Goal: Navigation & Orientation: Find specific page/section

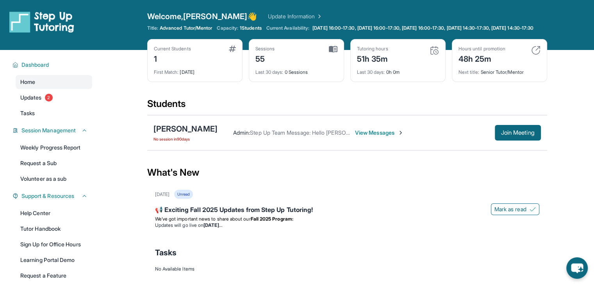
click at [208, 112] on div "Students" at bounding box center [347, 106] width 400 height 17
click at [67, 28] on img at bounding box center [41, 22] width 65 height 22
click at [62, 28] on img at bounding box center [41, 22] width 65 height 22
click at [191, 134] on div "[PERSON_NAME]" at bounding box center [185, 128] width 64 height 11
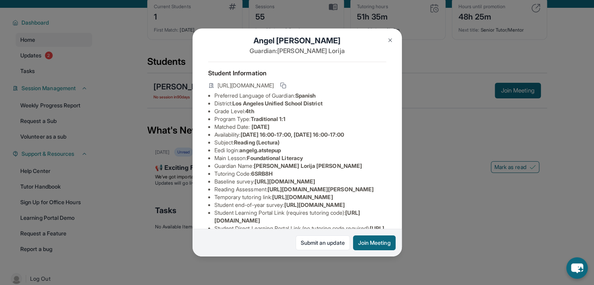
scroll to position [42, 0]
click at [389, 45] on button at bounding box center [390, 40] width 16 height 16
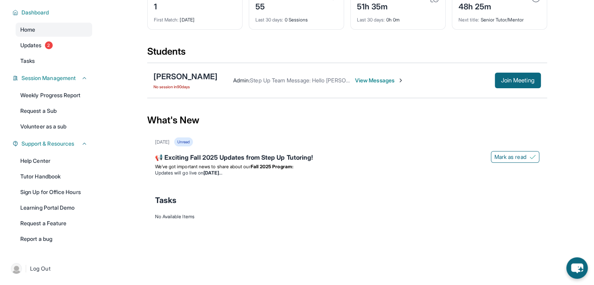
scroll to position [59, 0]
click at [234, 165] on span "We’ve got important news to share about our" at bounding box center [203, 167] width 96 height 6
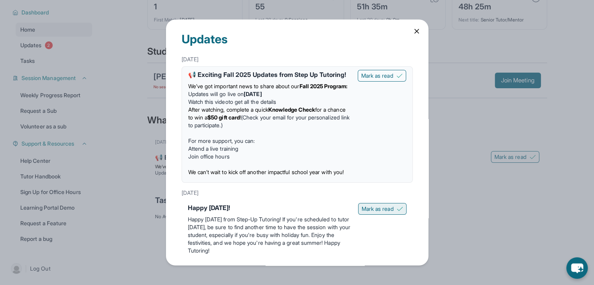
click at [375, 213] on span "Mark as read" at bounding box center [378, 209] width 32 height 8
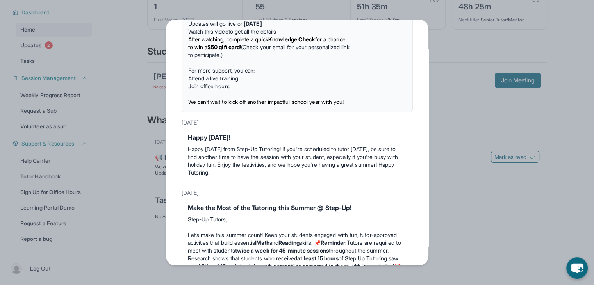
scroll to position [0, 0]
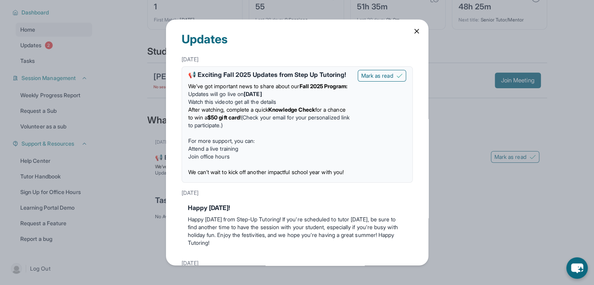
click at [415, 30] on icon at bounding box center [417, 31] width 4 height 4
